Goal: Information Seeking & Learning: Learn about a topic

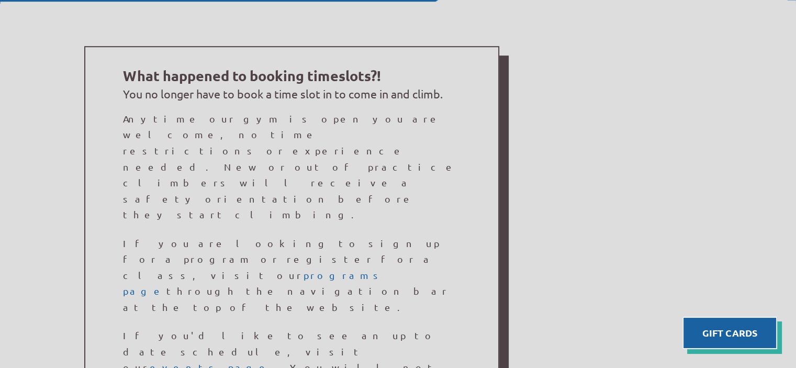
scroll to position [680, 0]
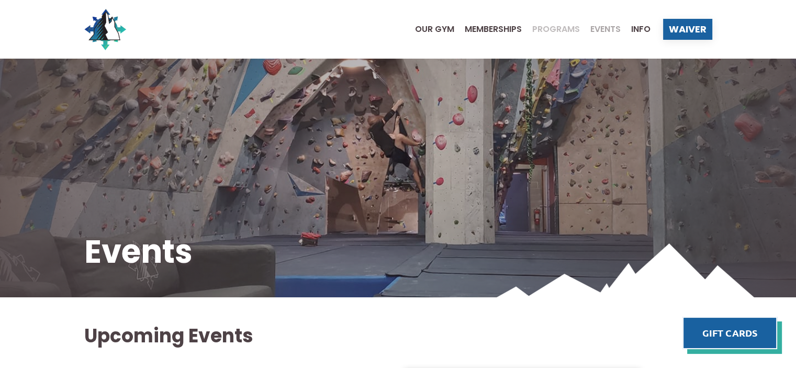
click at [537, 29] on span "Programs" at bounding box center [556, 29] width 48 height 8
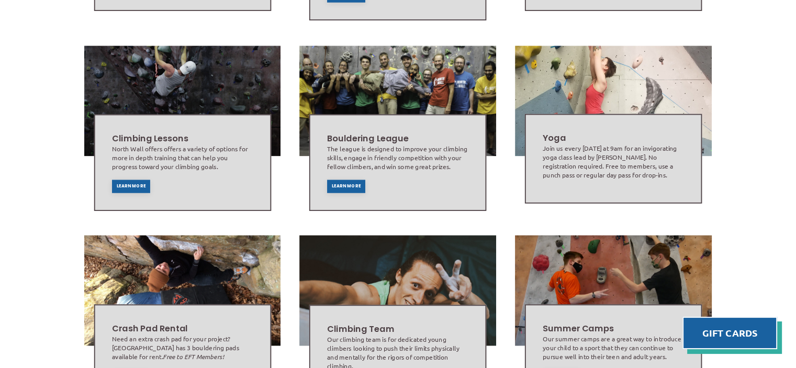
scroll to position [519, 0]
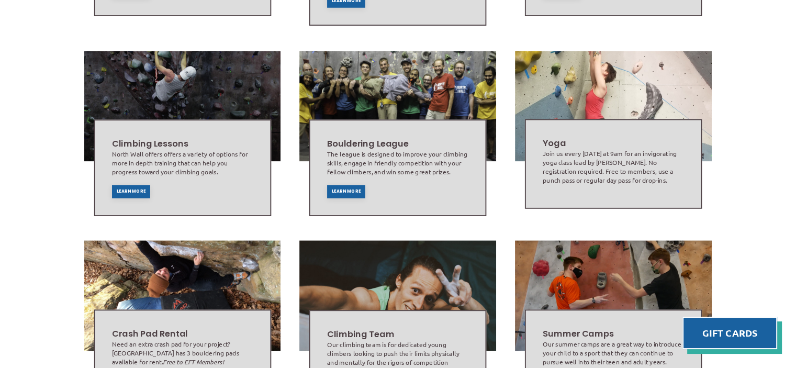
click at [128, 158] on div "North Wall offers offers a variety of options for more in depth training that c…" at bounding box center [181, 162] width 141 height 27
click at [128, 189] on span "Learn More" at bounding box center [130, 191] width 29 height 4
